Goal: Navigation & Orientation: Find specific page/section

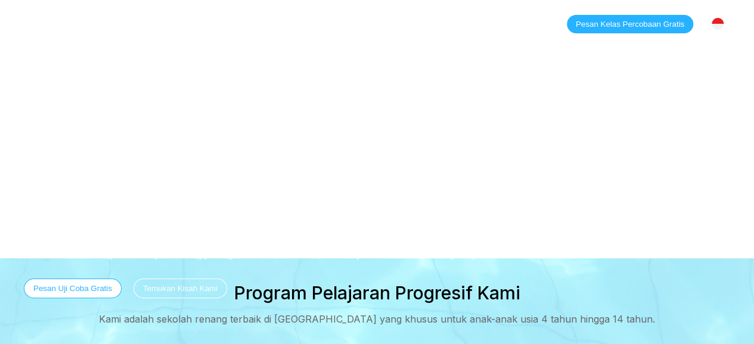
click at [144, 22] on link "Kelas" at bounding box center [150, 24] width 48 height 12
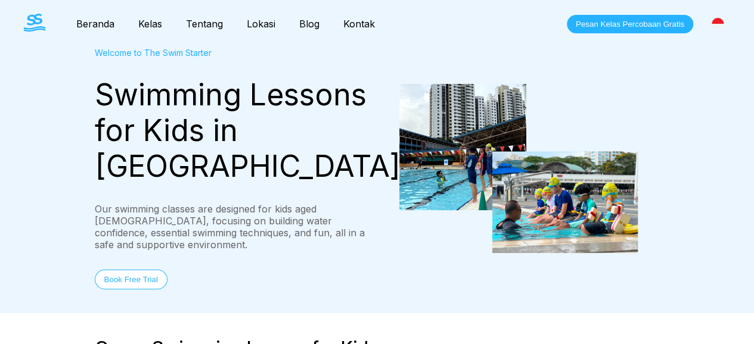
click at [259, 20] on link "Lokasi" at bounding box center [261, 24] width 52 height 12
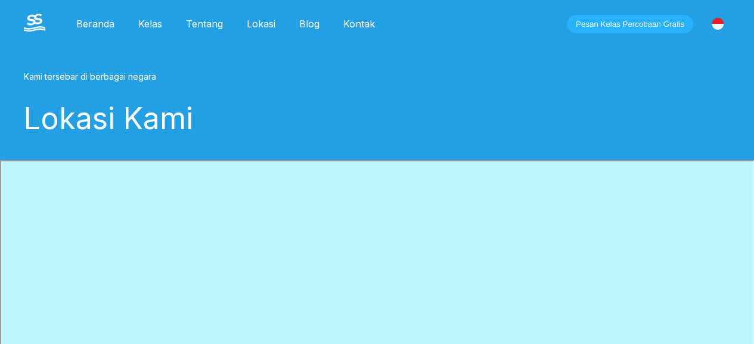
click at [150, 22] on link "Kelas" at bounding box center [150, 24] width 48 height 12
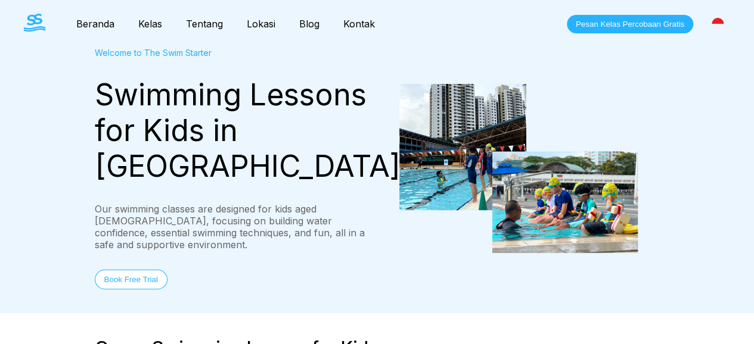
click at [89, 23] on link "Beranda" at bounding box center [95, 24] width 62 height 12
